Goal: Task Accomplishment & Management: Use online tool/utility

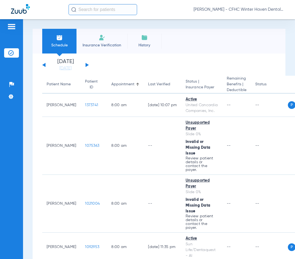
click at [87, 63] on div "[DATE] [DATE] [DATE] [DATE] [DATE] [DATE] [DATE] [DATE] [DATE] [DATE] [DATE] [D…" at bounding box center [65, 65] width 47 height 12
click at [87, 65] on button at bounding box center [87, 65] width 3 height 4
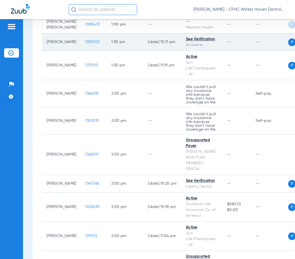
scroll to position [1124, 0]
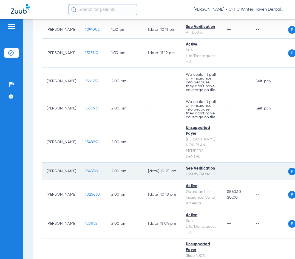
click at [81, 180] on td "1345766" at bounding box center [94, 172] width 26 height 18
click at [85, 173] on span "1345766" at bounding box center [92, 171] width 14 height 4
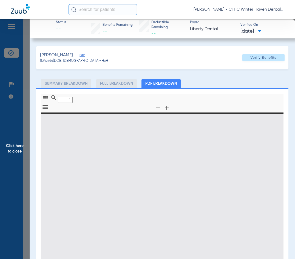
type input "0"
select select "page-width"
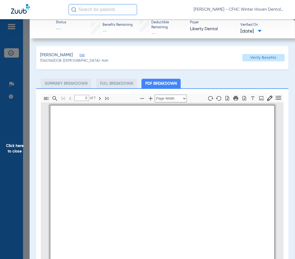
type input "1"
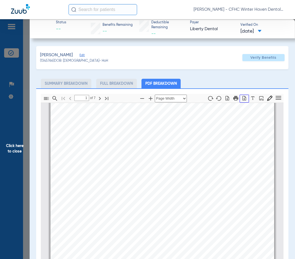
click at [242, 97] on icon "button" at bounding box center [244, 97] width 5 height 5
click at [13, 146] on span "Click here to close" at bounding box center [15, 148] width 30 height 259
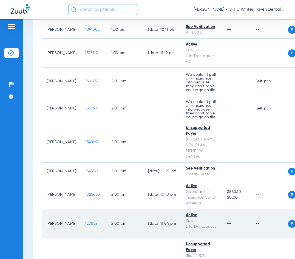
click at [86, 225] on span "1291192" at bounding box center [91, 224] width 12 height 4
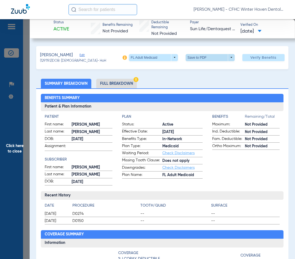
click at [203, 58] on span at bounding box center [209, 57] width 13 height 13
click at [200, 68] on span "Save to PDF" at bounding box center [208, 68] width 22 height 4
click at [14, 147] on span "Click here to close" at bounding box center [15, 148] width 30 height 259
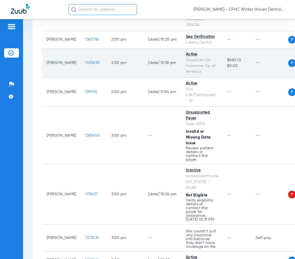
scroll to position [1261, 0]
